Goal: Transaction & Acquisition: Download file/media

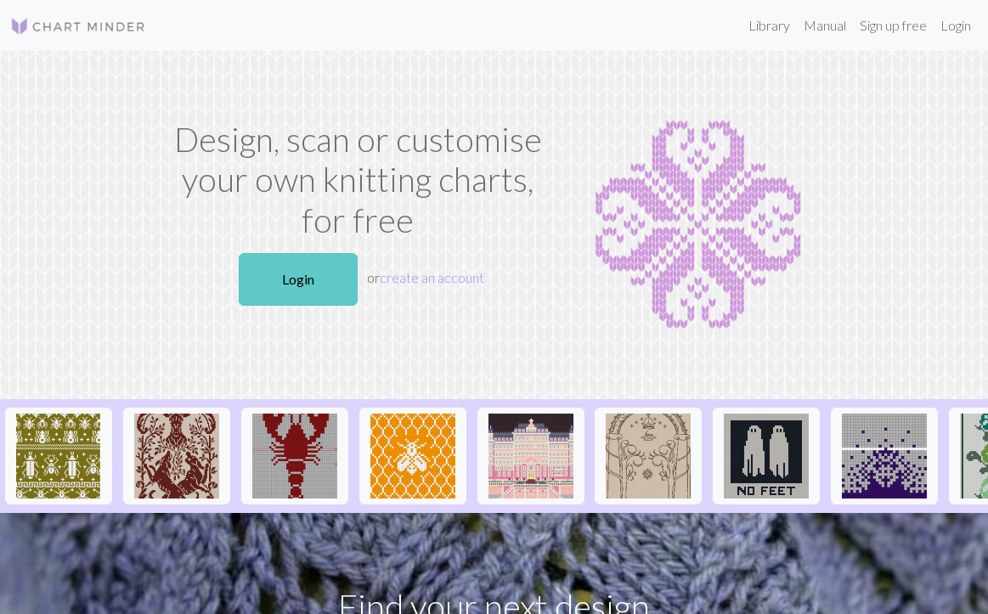
click at [292, 286] on link "Login" at bounding box center [298, 279] width 119 height 53
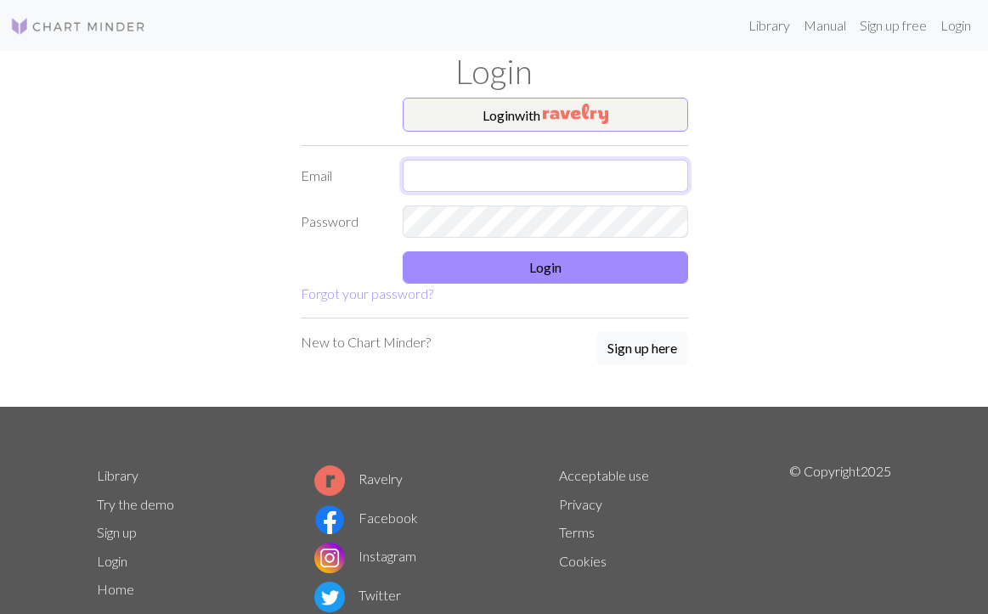
type input "[EMAIL_ADDRESS][DOMAIN_NAME]"
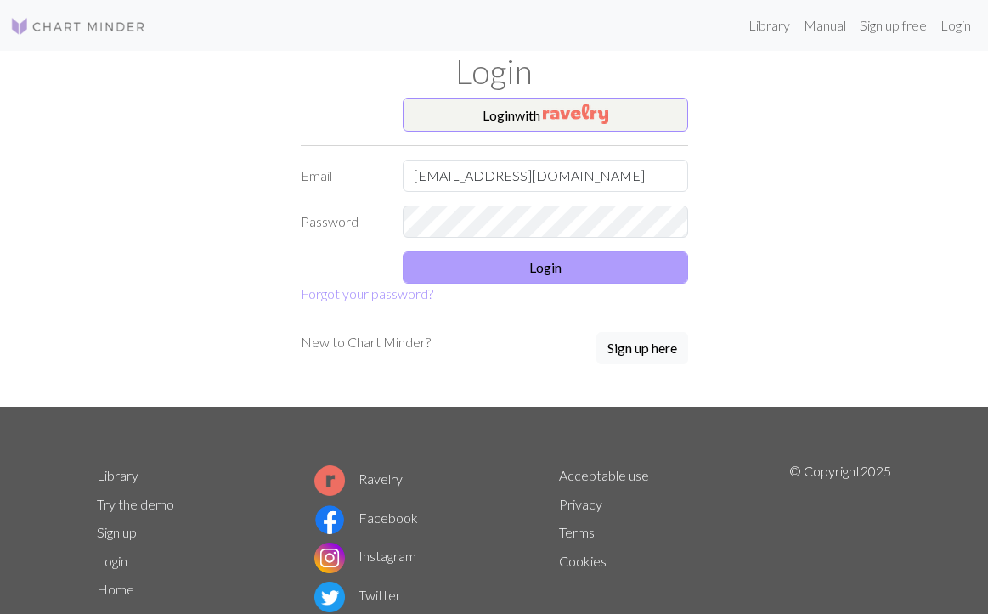
click at [530, 266] on button "Login" at bounding box center [546, 268] width 286 height 32
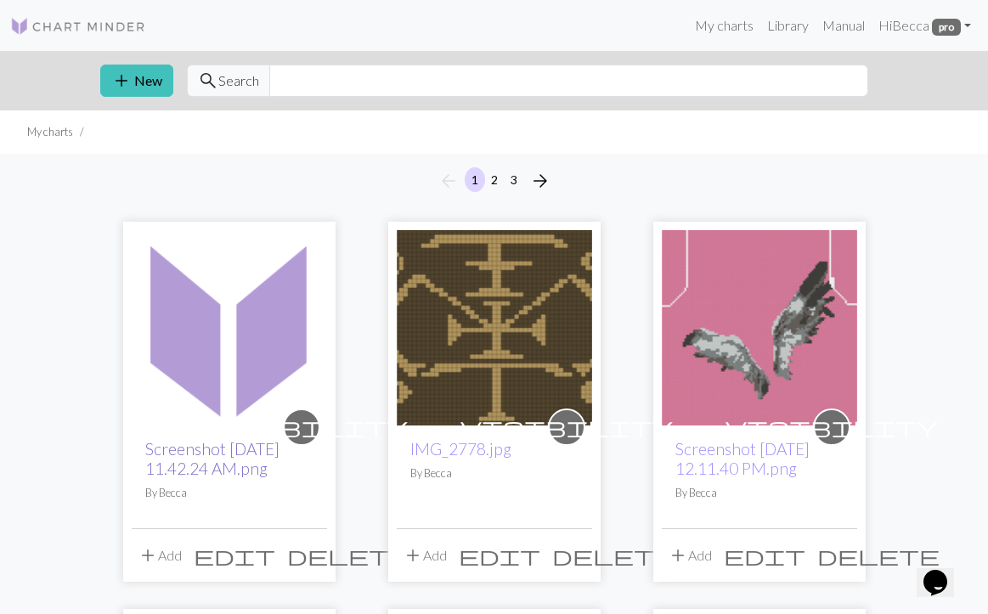
click at [207, 451] on link "Screenshot [DATE] 11.42.24 AM.png" at bounding box center [212, 458] width 134 height 39
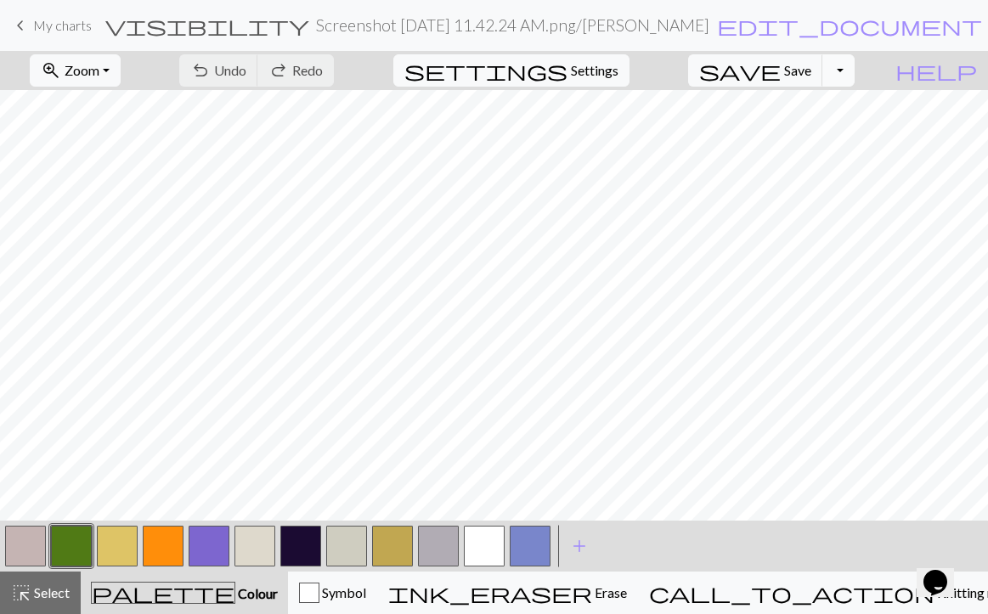
click at [855, 74] on button "Toggle Dropdown" at bounding box center [839, 70] width 32 height 32
click at [819, 133] on button "save_alt Download" at bounding box center [714, 135] width 280 height 27
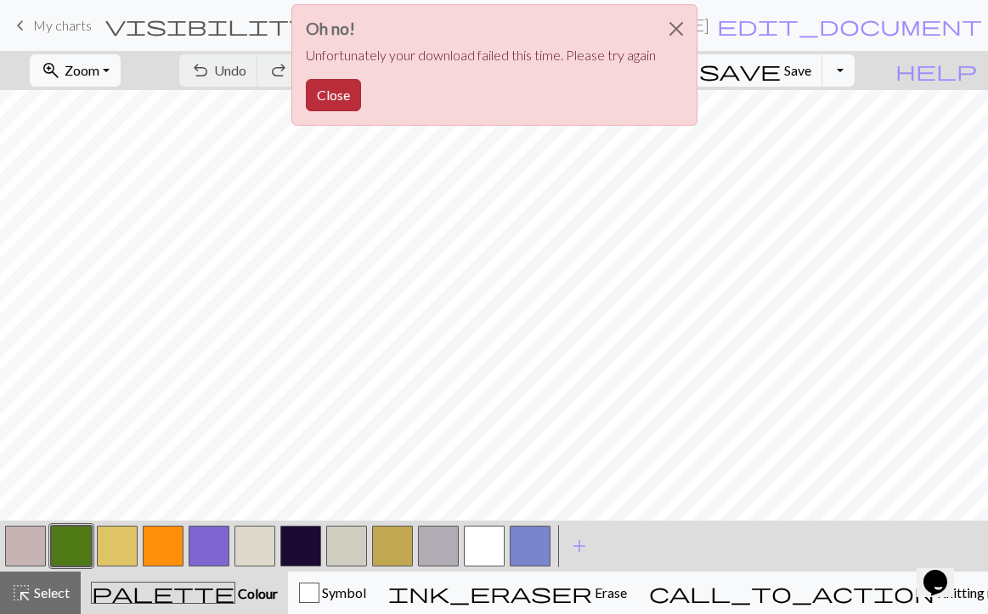
click at [342, 97] on button "Close" at bounding box center [333, 95] width 55 height 32
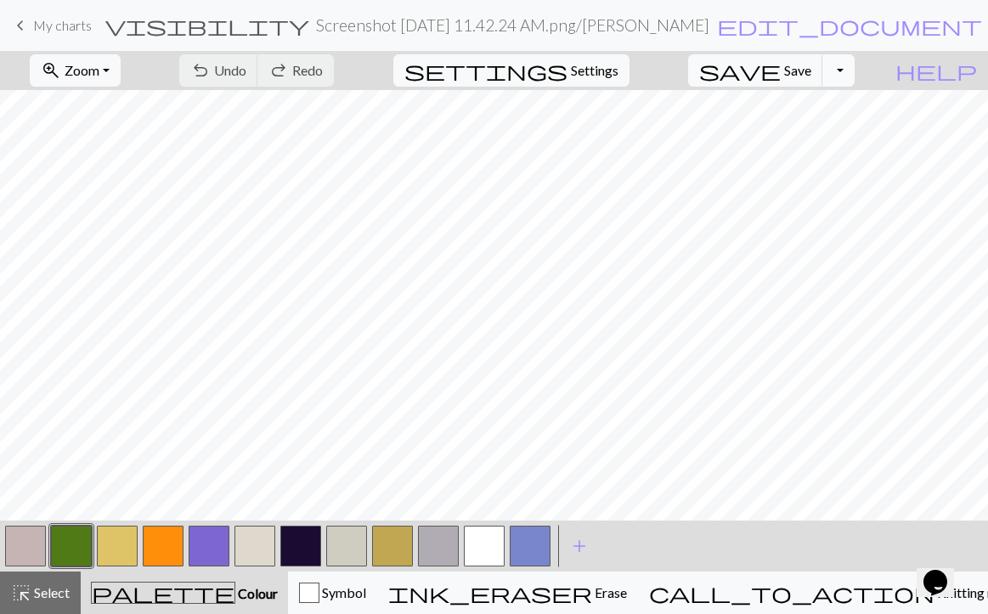
click at [855, 70] on button "Toggle Dropdown" at bounding box center [839, 70] width 32 height 32
click at [814, 144] on button "save_alt Download" at bounding box center [714, 135] width 280 height 27
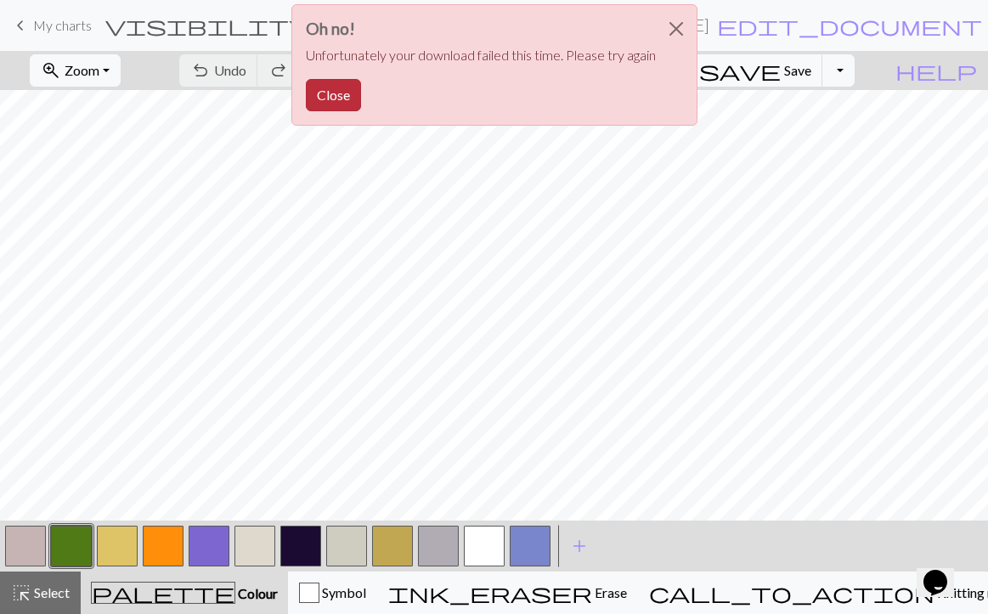
click at [344, 93] on button "Close" at bounding box center [333, 95] width 55 height 32
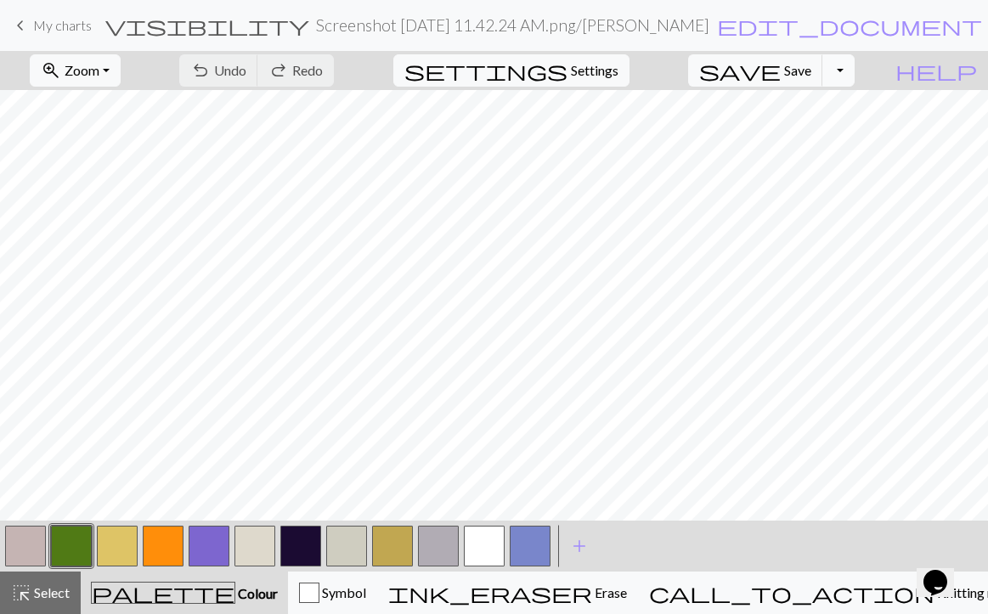
click at [854, 71] on button "Toggle Dropdown" at bounding box center [839, 70] width 32 height 32
click at [815, 133] on button "save_alt Download" at bounding box center [714, 135] width 280 height 27
click at [855, 71] on button "Toggle Dropdown" at bounding box center [839, 70] width 32 height 32
click at [827, 144] on button "save_alt Download" at bounding box center [714, 135] width 280 height 27
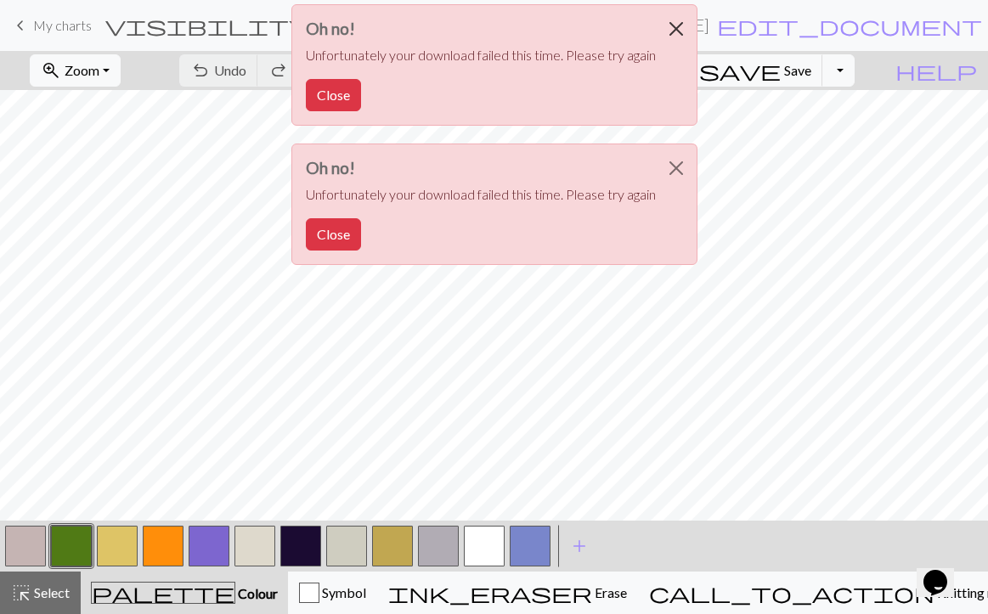
click at [685, 32] on button "Close" at bounding box center [676, 29] width 41 height 48
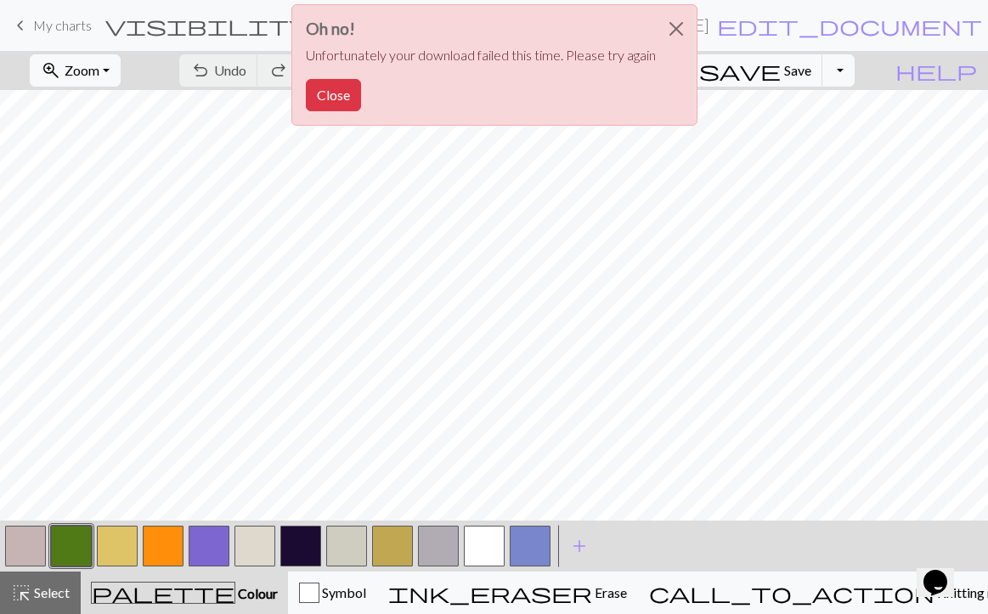
click at [685, 32] on button "Close" at bounding box center [676, 29] width 41 height 48
